Goal: Information Seeking & Learning: Learn about a topic

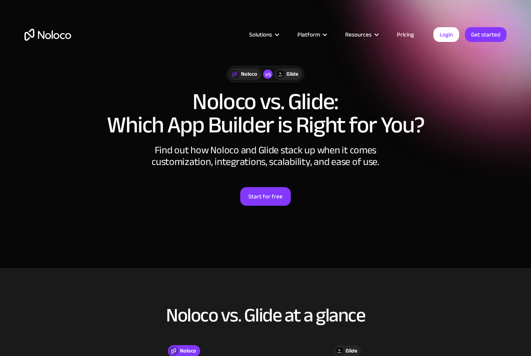
click at [272, 35] on div "Solutions" at bounding box center [260, 35] width 23 height 10
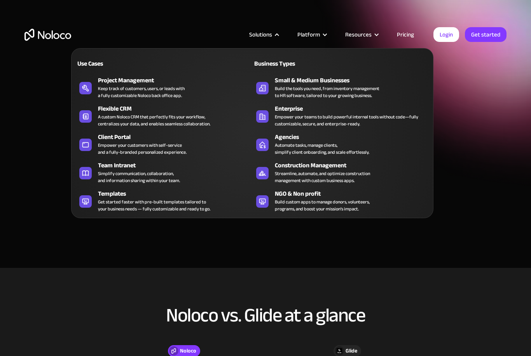
click at [91, 201] on icon at bounding box center [85, 202] width 12 height 8
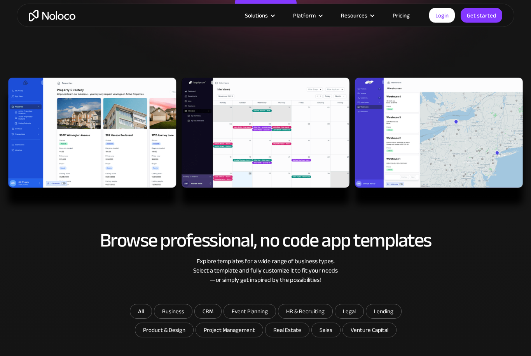
scroll to position [186, 0]
click at [21, 161] on img at bounding box center [265, 145] width 531 height 135
click at [211, 110] on img at bounding box center [265, 145] width 531 height 135
click at [228, 129] on img at bounding box center [265, 145] width 531 height 135
click at [474, 118] on img at bounding box center [265, 145] width 531 height 135
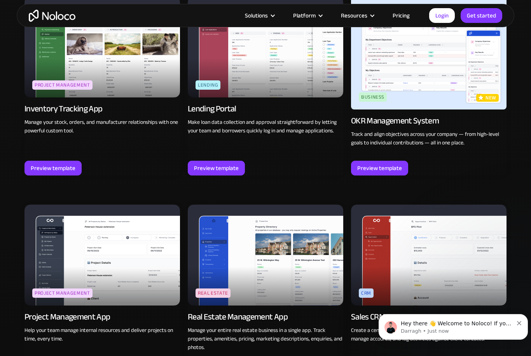
scroll to position [1156, 0]
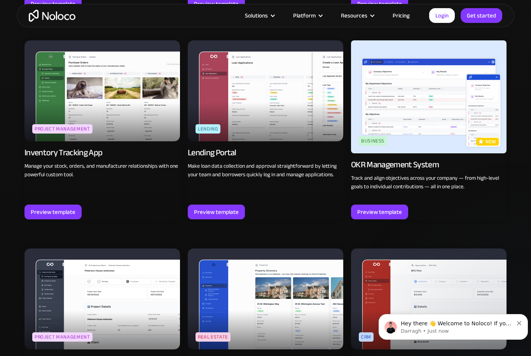
click at [260, 15] on div "Solutions" at bounding box center [256, 15] width 23 height 10
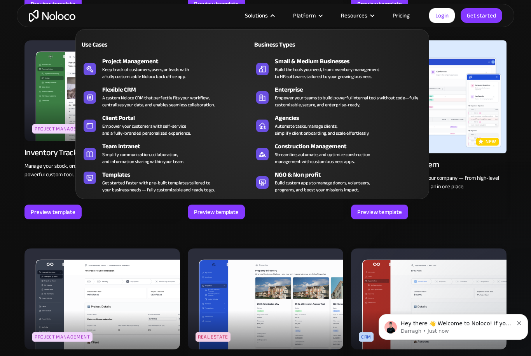
click at [322, 19] on div "Platform" at bounding box center [307, 15] width 48 height 10
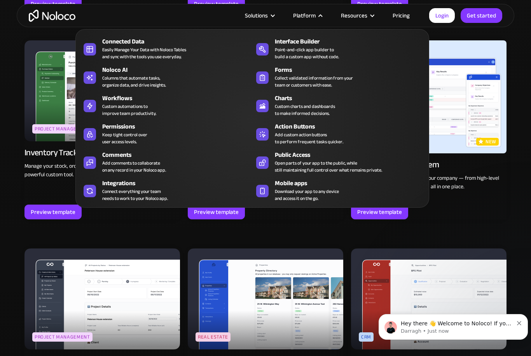
click at [300, 46] on div "Point-and-click app builder to build a custom app without code." at bounding box center [307, 53] width 64 height 14
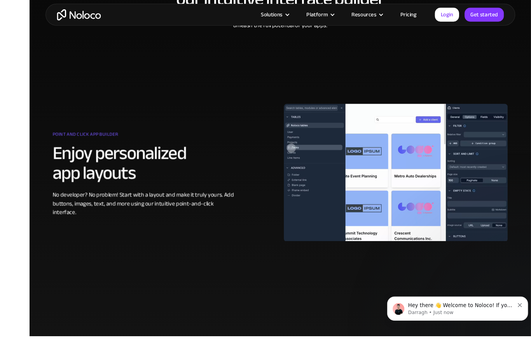
scroll to position [378, 0]
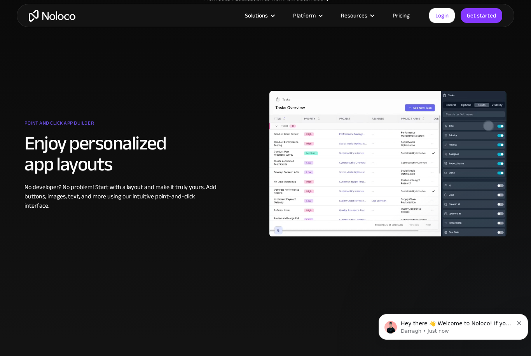
click at [406, 7] on div "Solutions Use Cases Business Types Project Management Keep track of customers, …" at bounding box center [265, 15] width 497 height 23
click at [403, 21] on link "Pricing" at bounding box center [401, 15] width 37 height 10
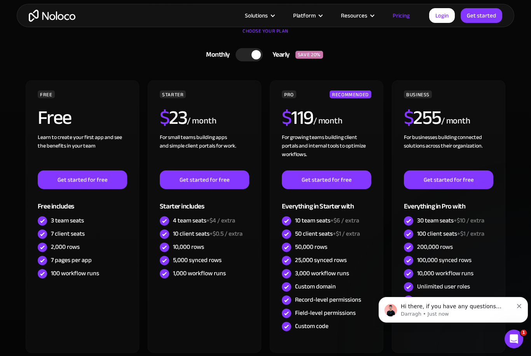
click at [229, 56] on div "Monthly" at bounding box center [215, 55] width 39 height 12
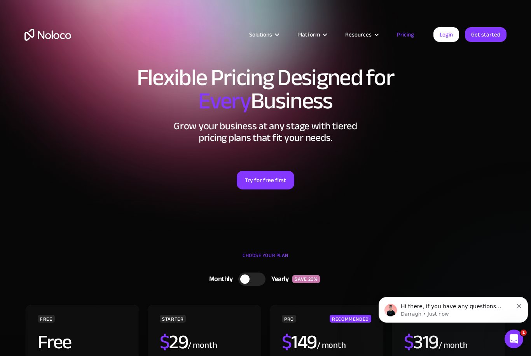
click at [374, 37] on div at bounding box center [376, 35] width 6 height 6
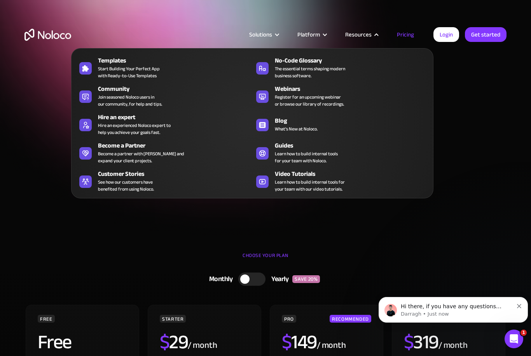
click at [90, 65] on icon at bounding box center [85, 68] width 12 height 8
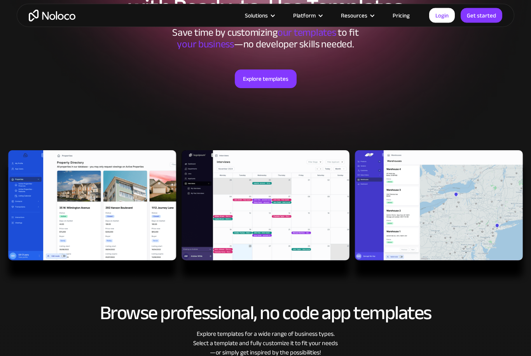
scroll to position [113, 0]
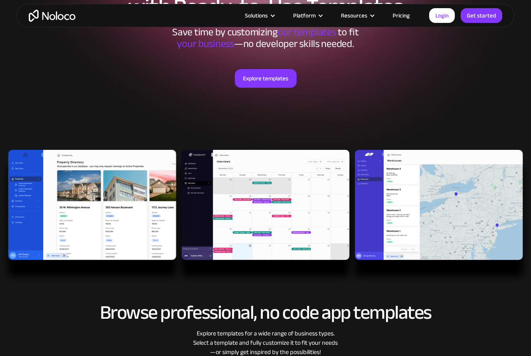
click at [272, 82] on link "Explore templates" at bounding box center [266, 78] width 62 height 19
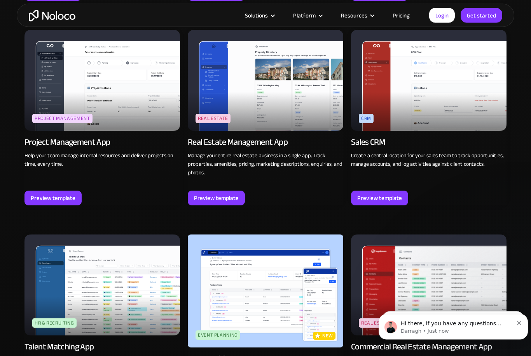
scroll to position [1375, 0]
click at [227, 200] on div "Preview template" at bounding box center [216, 198] width 45 height 10
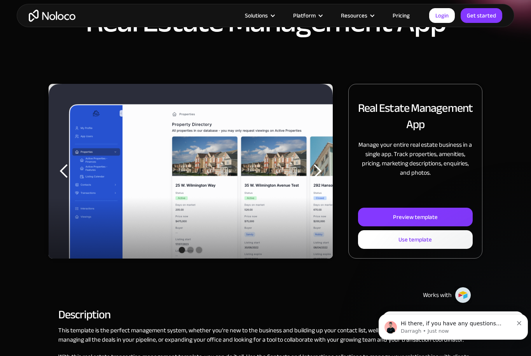
click at [454, 218] on link "Preview template" at bounding box center [415, 217] width 115 height 19
